Goal: Task Accomplishment & Management: Manage account settings

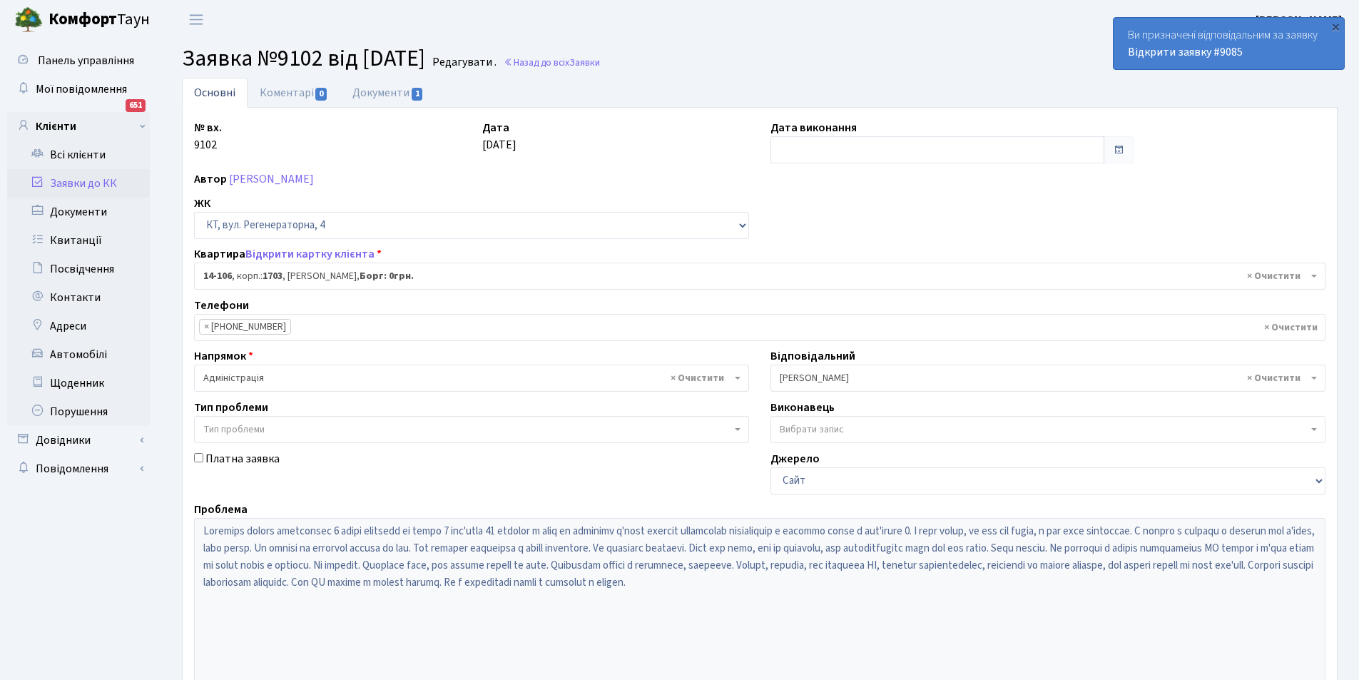
select select "7483"
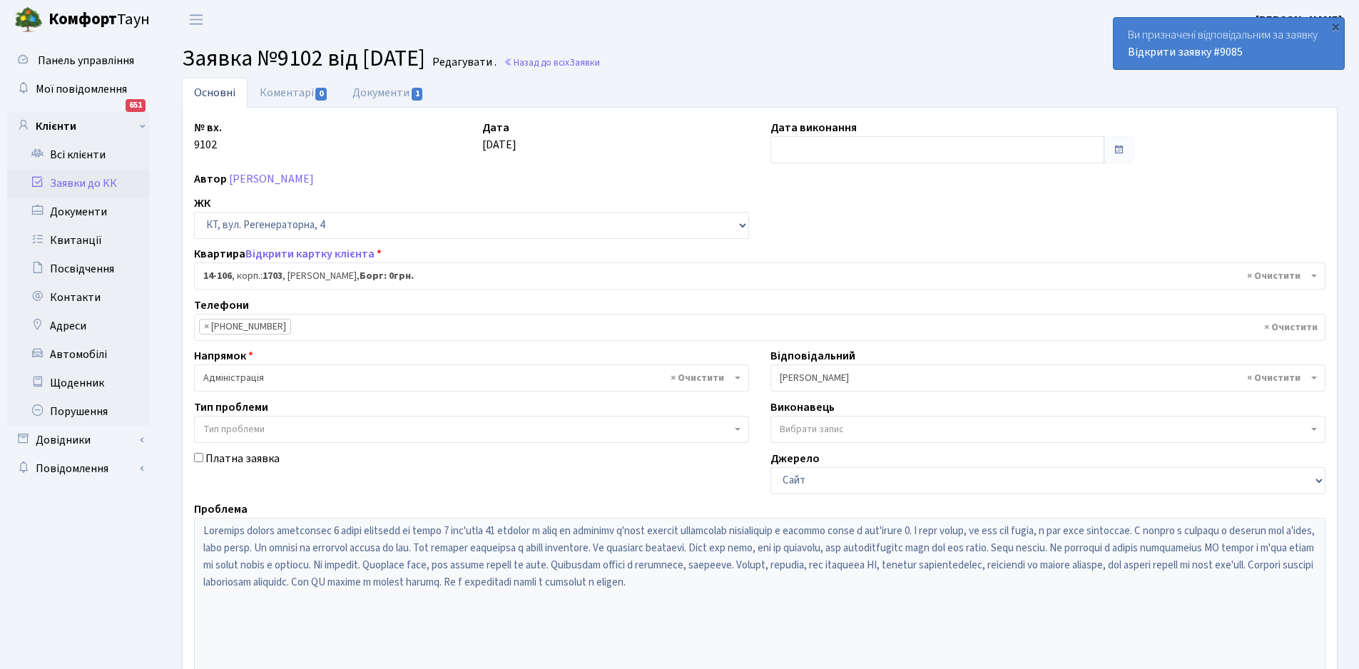
click at [502, 382] on span "× Адміністрація" at bounding box center [467, 378] width 528 height 14
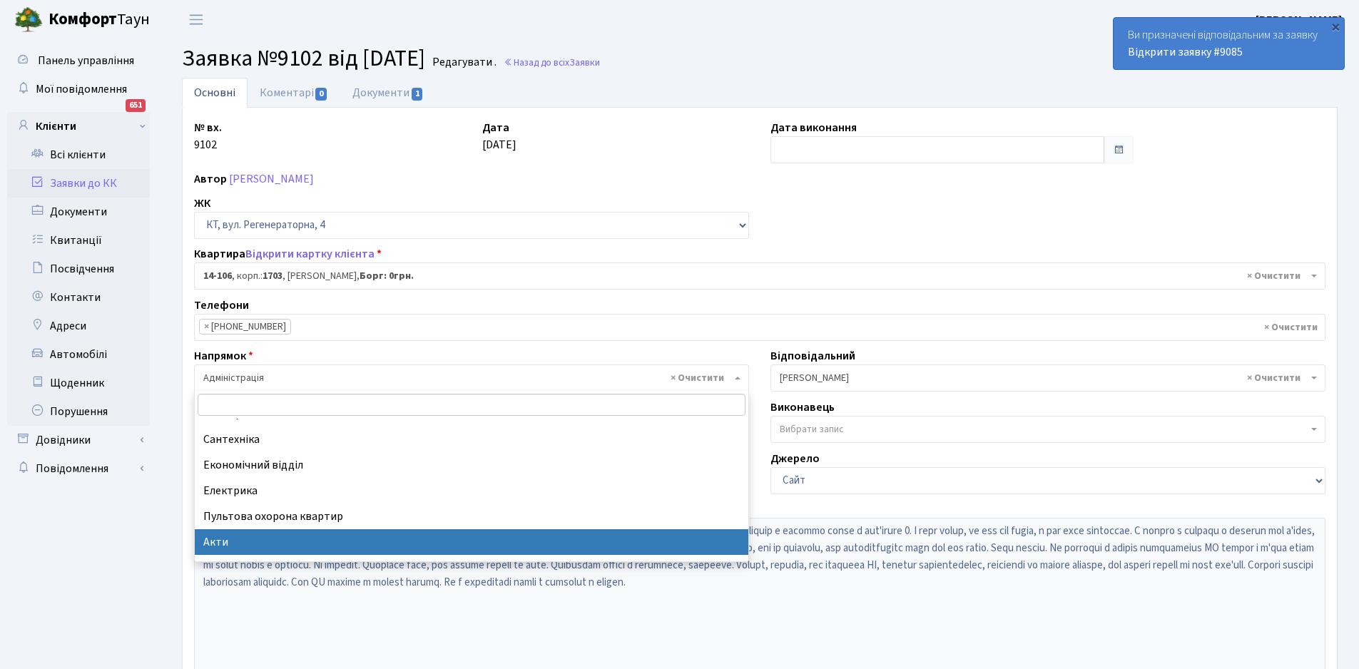
scroll to position [71, 0]
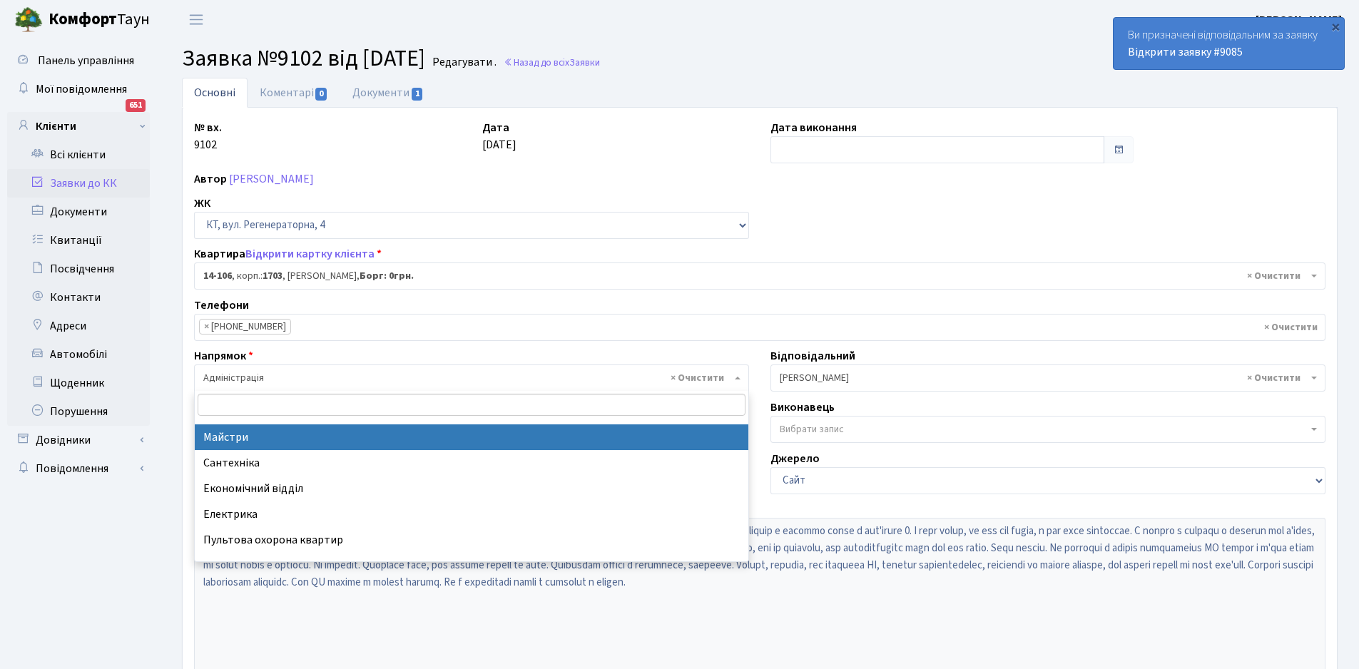
select select "1"
select select
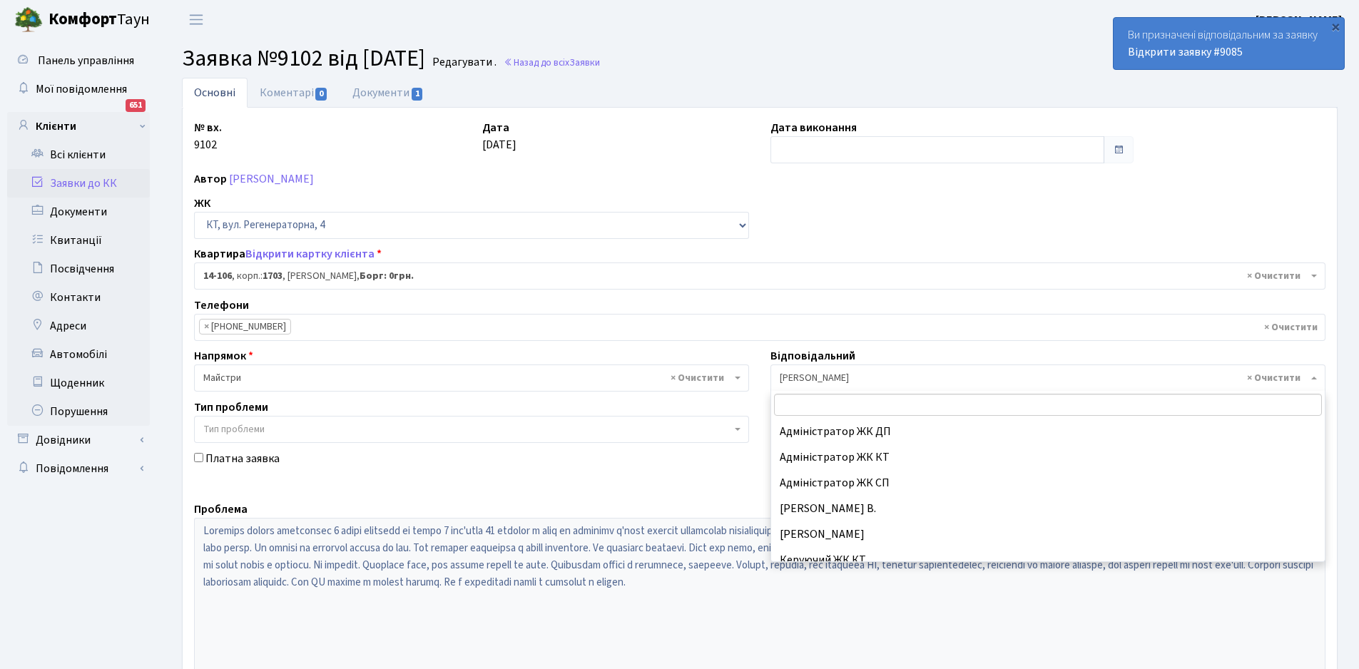
click at [901, 366] on span "× Микитенко І.В." at bounding box center [1048, 378] width 555 height 27
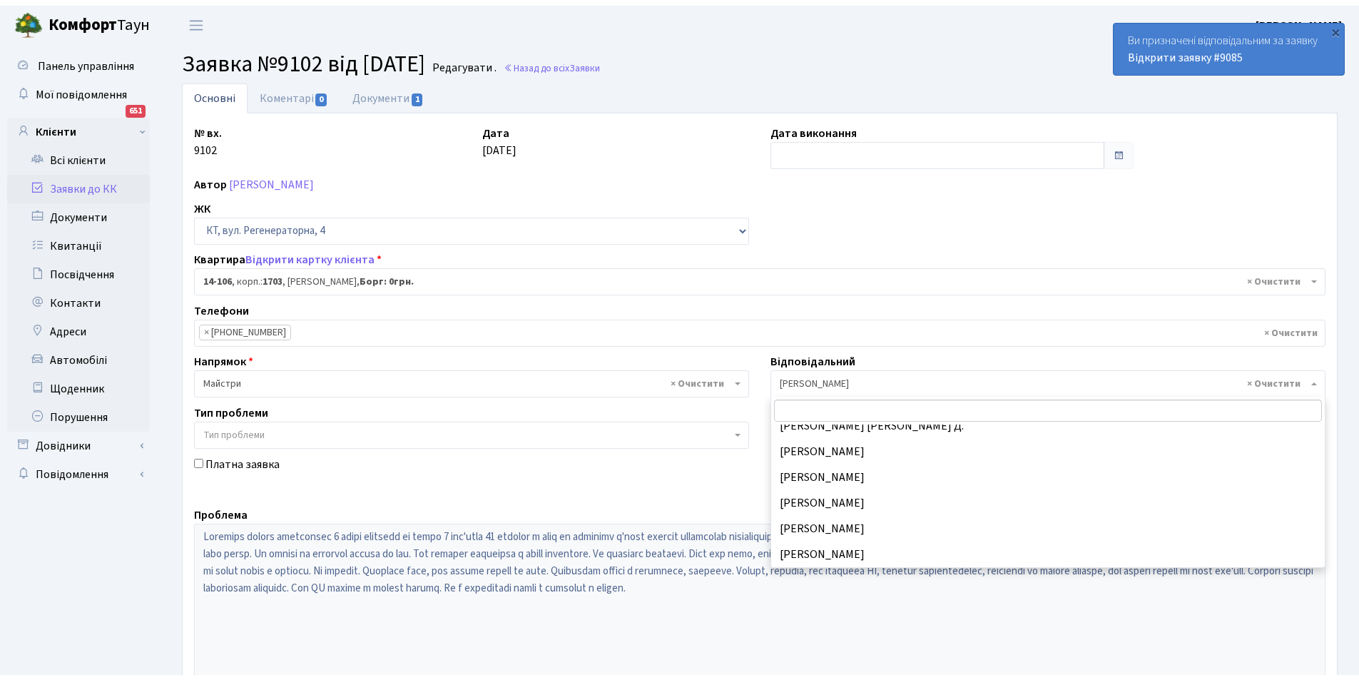
scroll to position [705, 0]
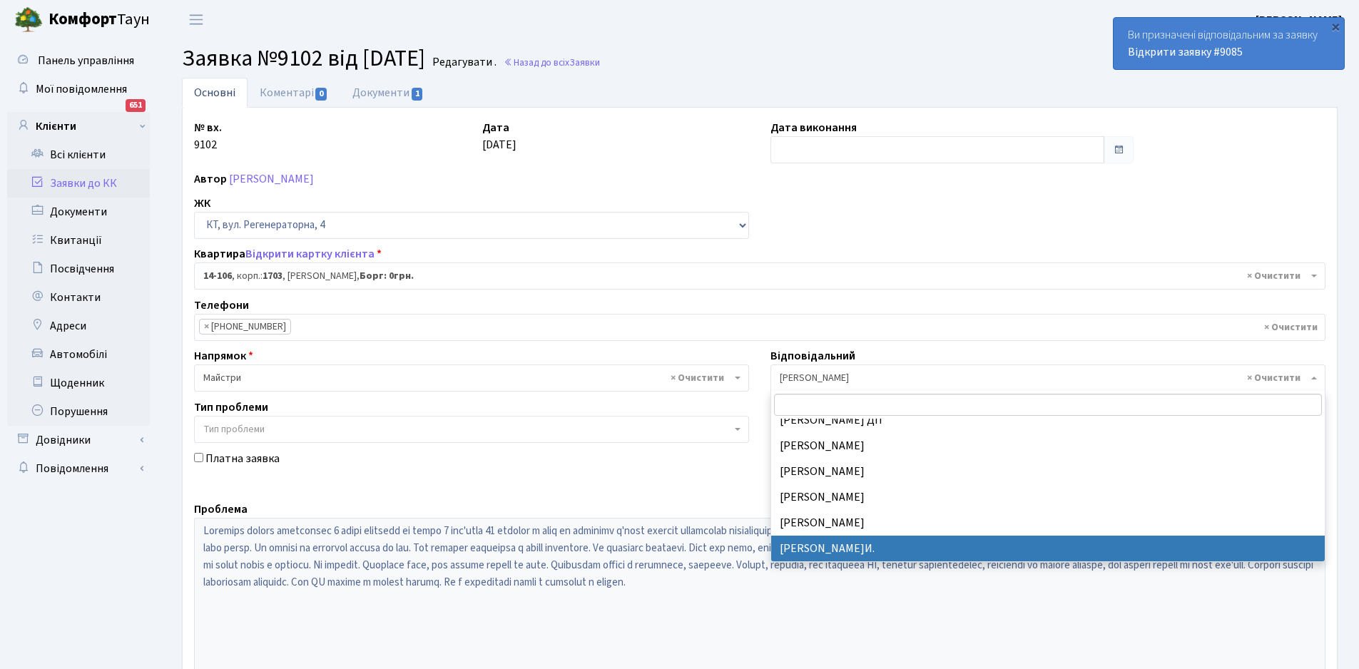
select select "18"
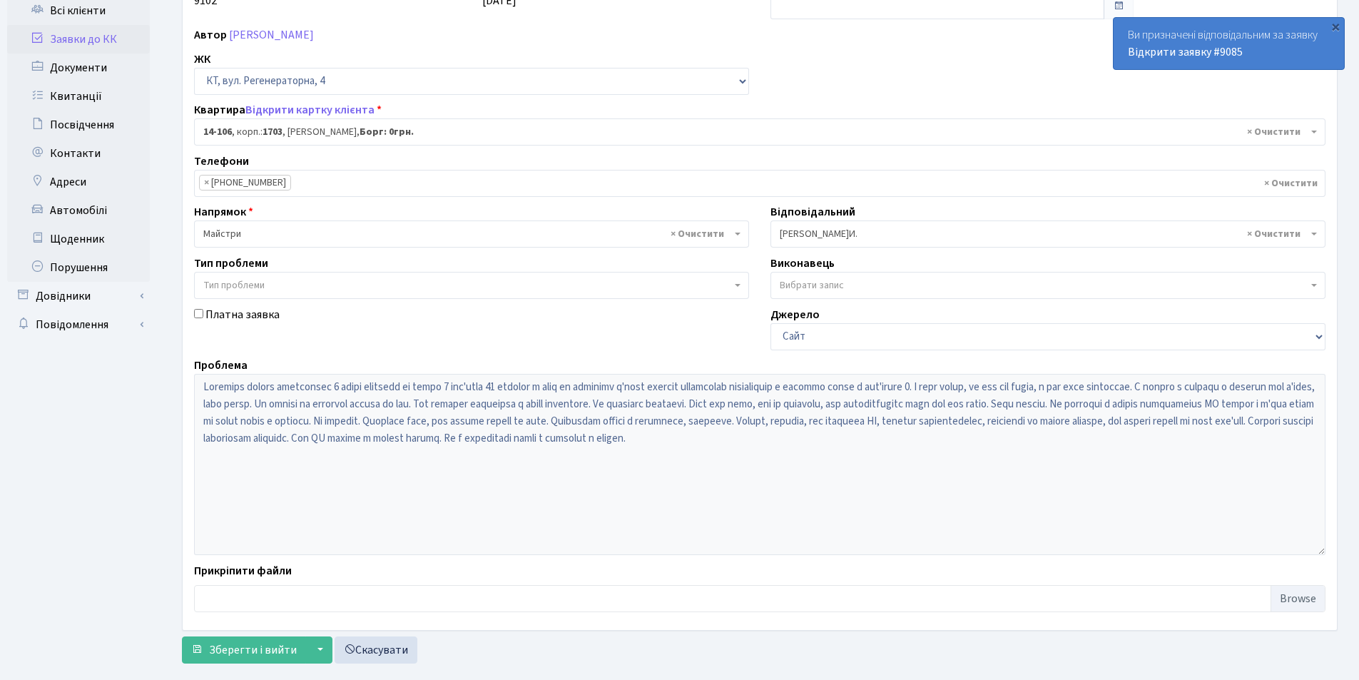
scroll to position [171, 0]
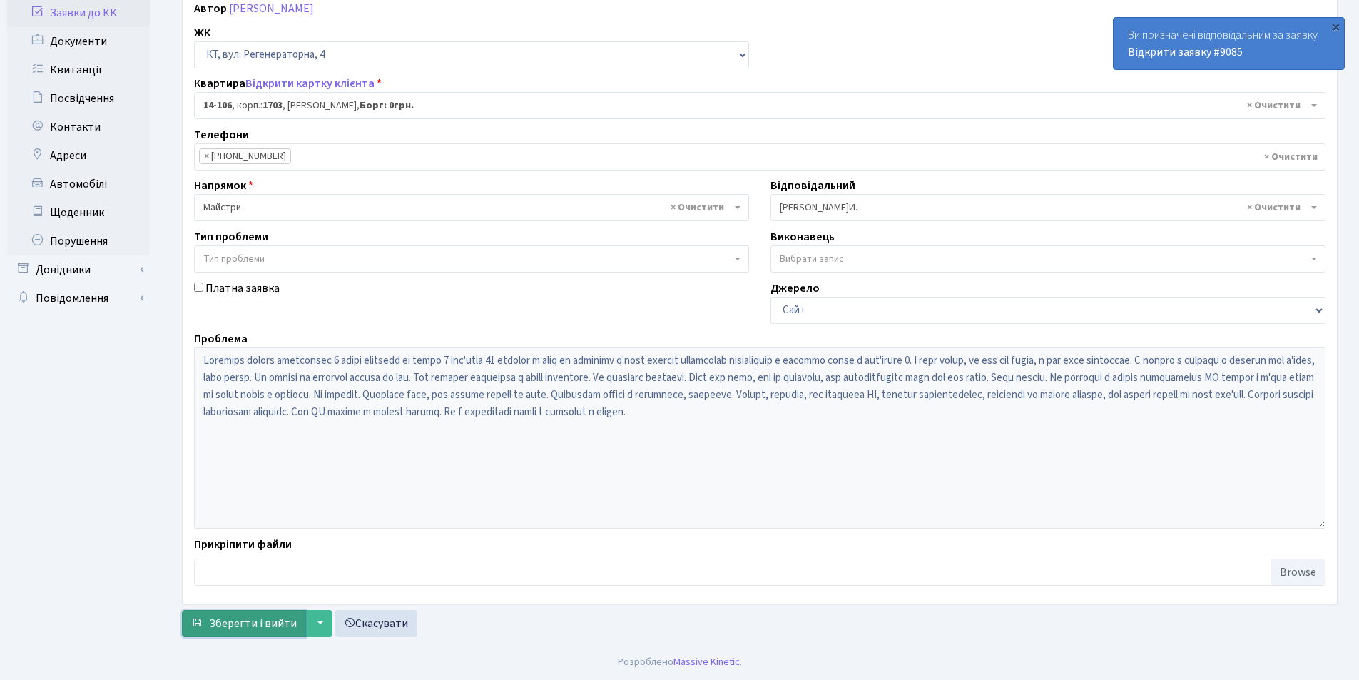
click at [242, 620] on span "Зберегти і вийти" at bounding box center [253, 624] width 88 height 16
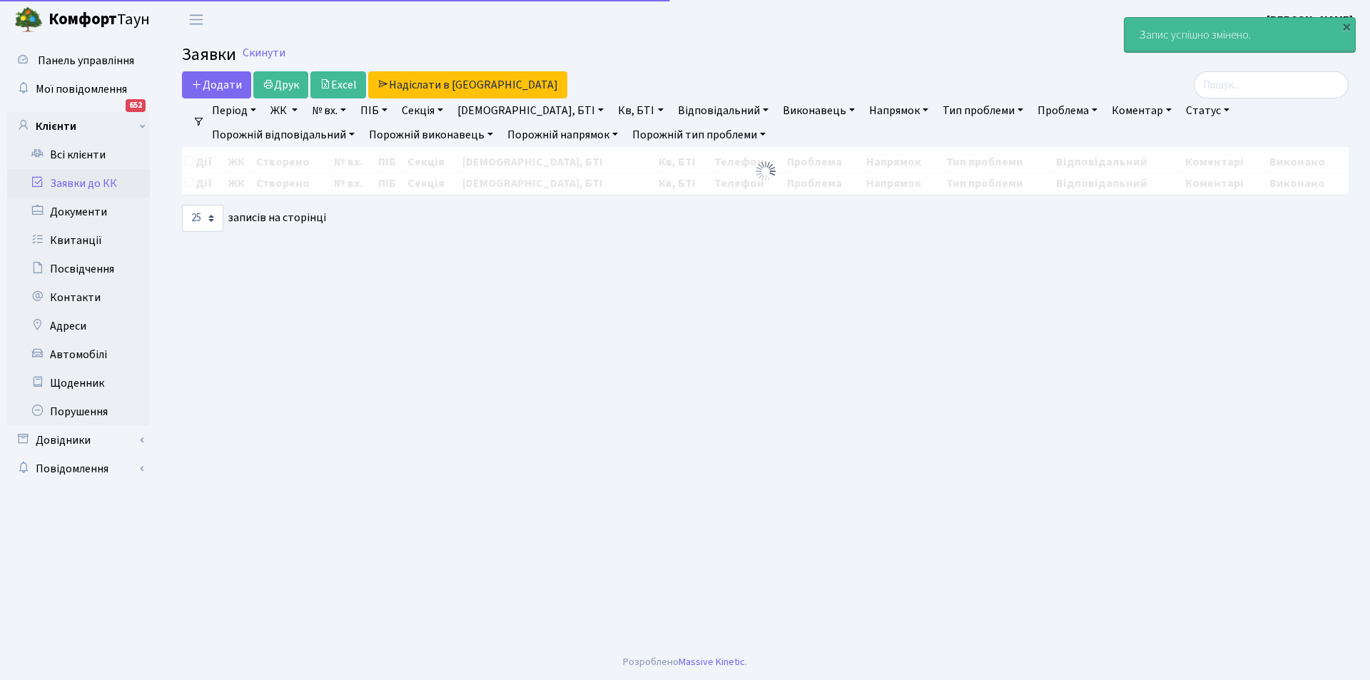
select select "25"
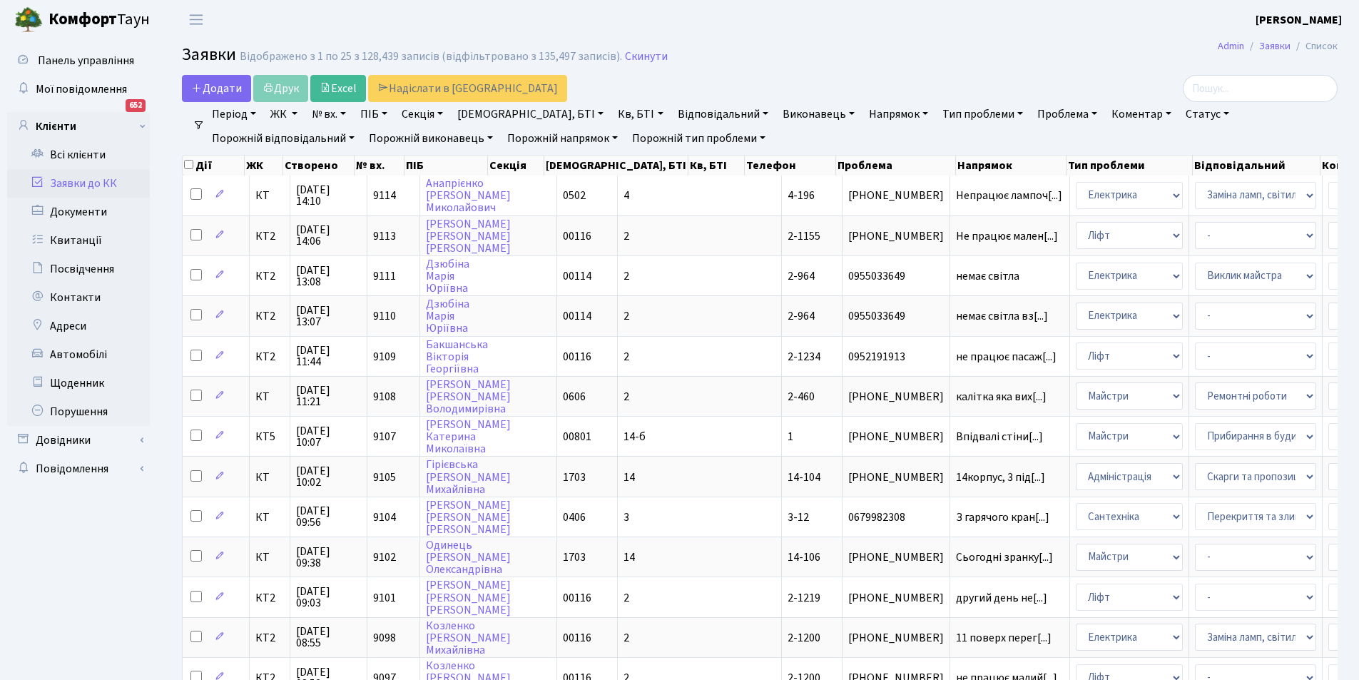
click at [69, 184] on link "Заявки до КК" at bounding box center [78, 183] width 143 height 29
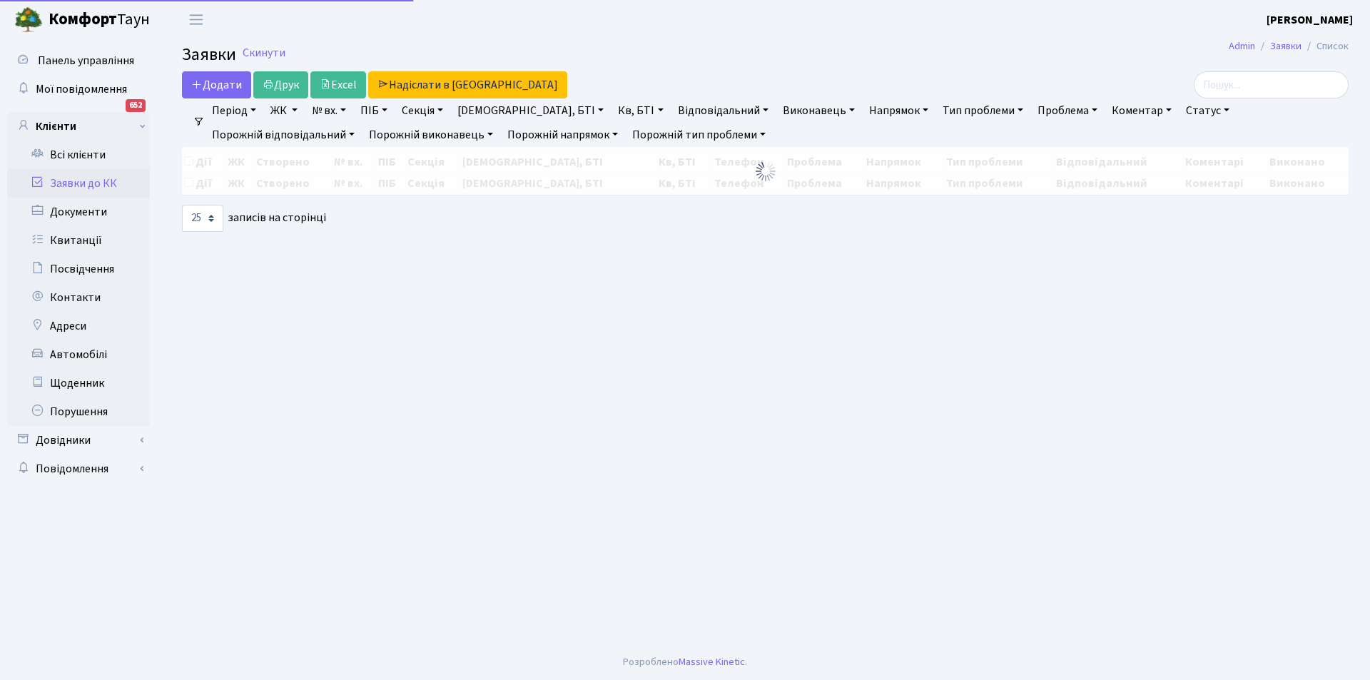
select select "25"
